Goal: Task Accomplishment & Management: Manage account settings

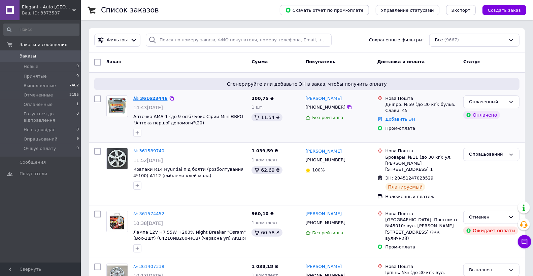
click at [150, 99] on link "№ 361623446" at bounding box center [150, 98] width 34 height 5
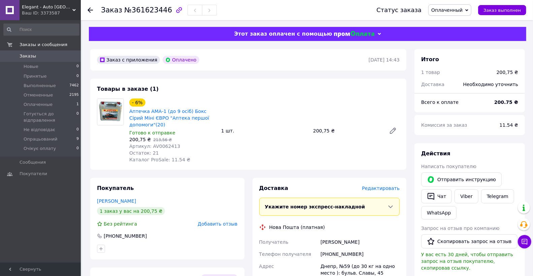
click at [446, 9] on span "Оплаченный" at bounding box center [446, 9] width 31 height 5
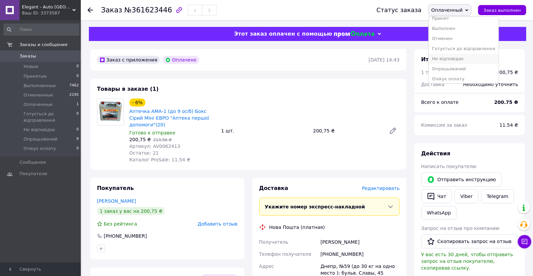
scroll to position [7, 0]
click at [455, 68] on li "Опрацьований" at bounding box center [463, 67] width 70 height 10
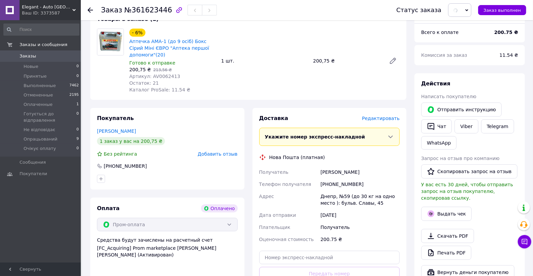
scroll to position [149, 0]
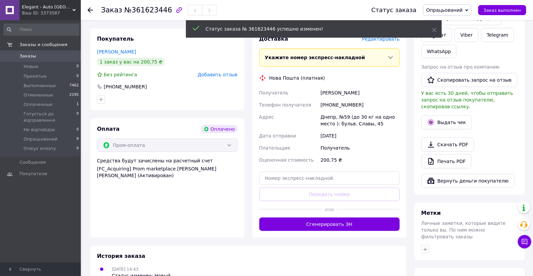
click at [318, 226] on button "Сгенерировать ЭН" at bounding box center [329, 224] width 141 height 13
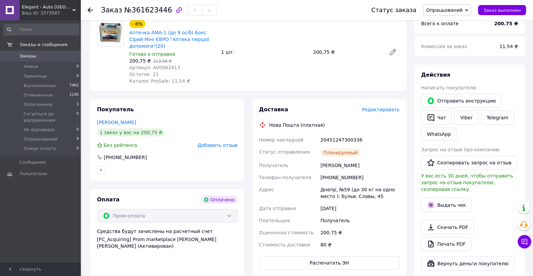
scroll to position [75, 0]
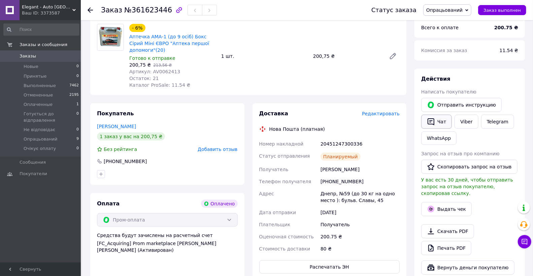
click at [432, 120] on icon "button" at bounding box center [431, 122] width 8 height 8
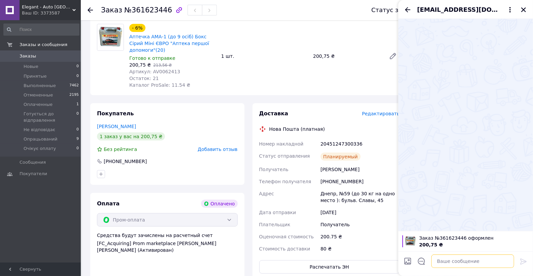
paste textarea "Доброго дня! Ваше замовлення успішно оформлено та буде відправлено протягом 1–2…"
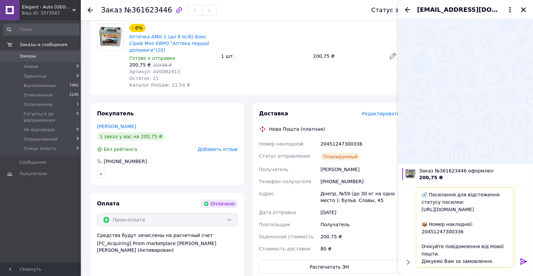
scroll to position [44, 0]
type textarea "Доброго дня! Ваше замовлення успішно оформлено та буде відправлено протягом 1–2…"
click at [524, 261] on icon at bounding box center [523, 262] width 6 height 6
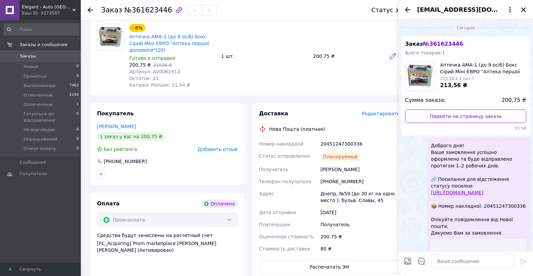
scroll to position [0, 0]
click at [525, 10] on icon "Закрыть" at bounding box center [523, 10] width 6 height 6
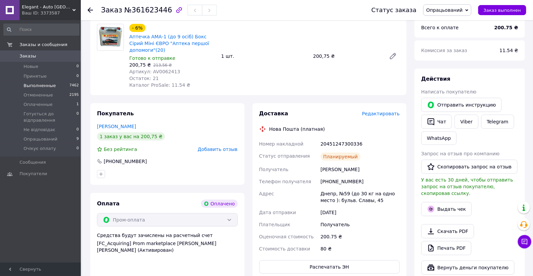
click at [41, 83] on span "Выполненные" at bounding box center [40, 86] width 32 height 6
